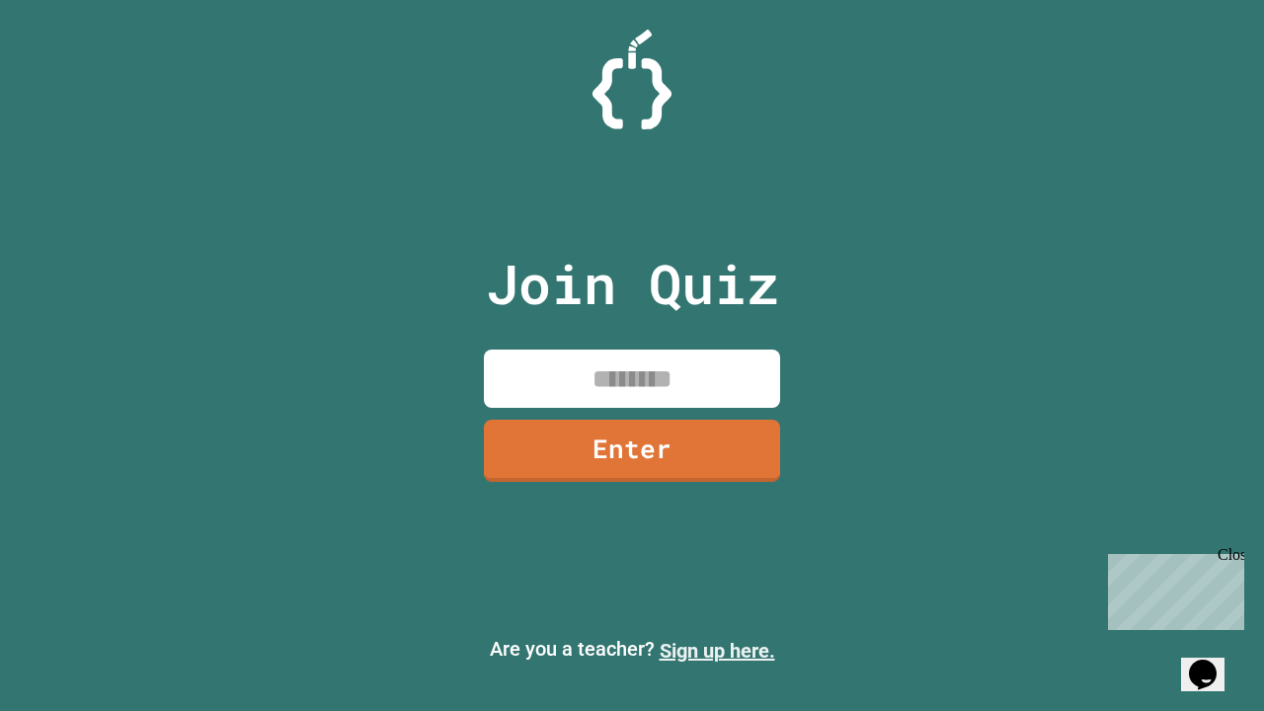
click at [717, 651] on link "Sign up here." at bounding box center [718, 651] width 116 height 24
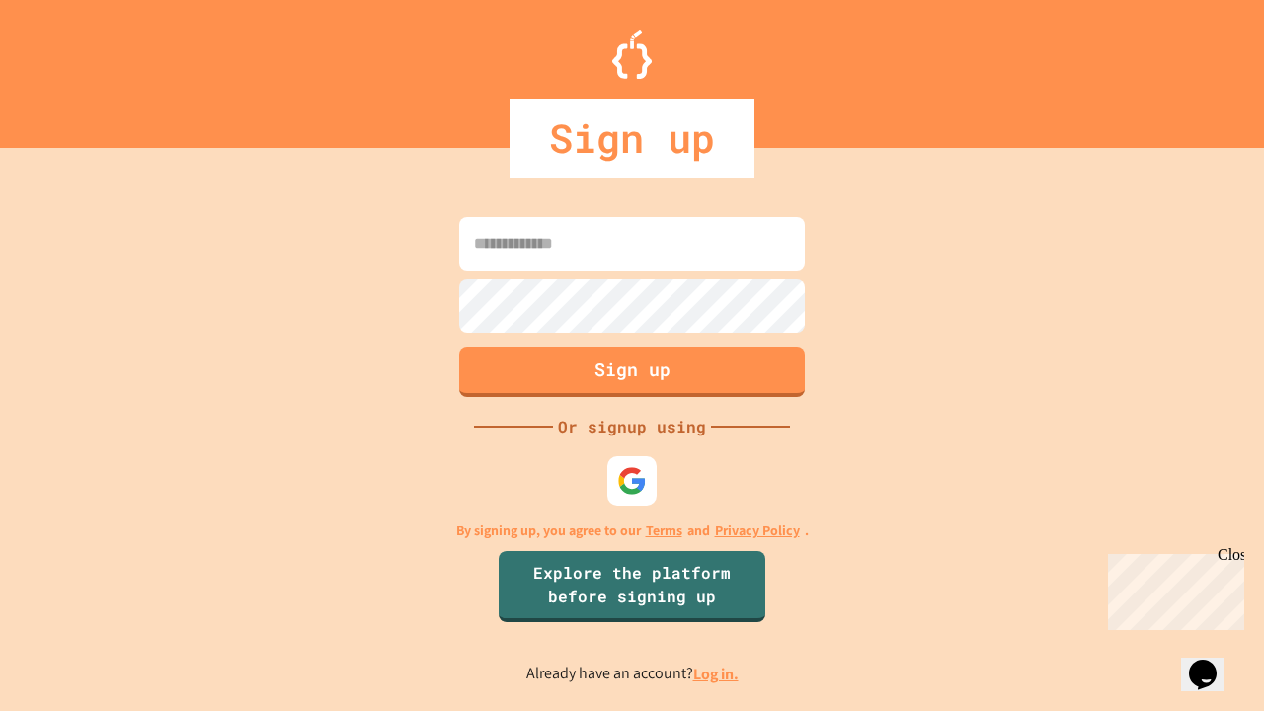
click at [717, 674] on link "Log in." at bounding box center [715, 674] width 45 height 21
